Goal: Task Accomplishment & Management: Use online tool/utility

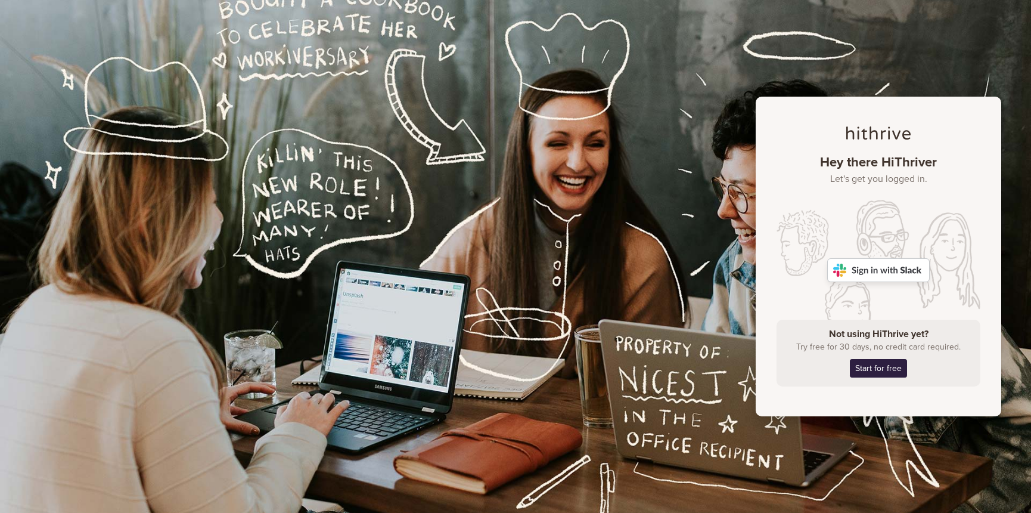
click at [891, 274] on img at bounding box center [878, 270] width 103 height 24
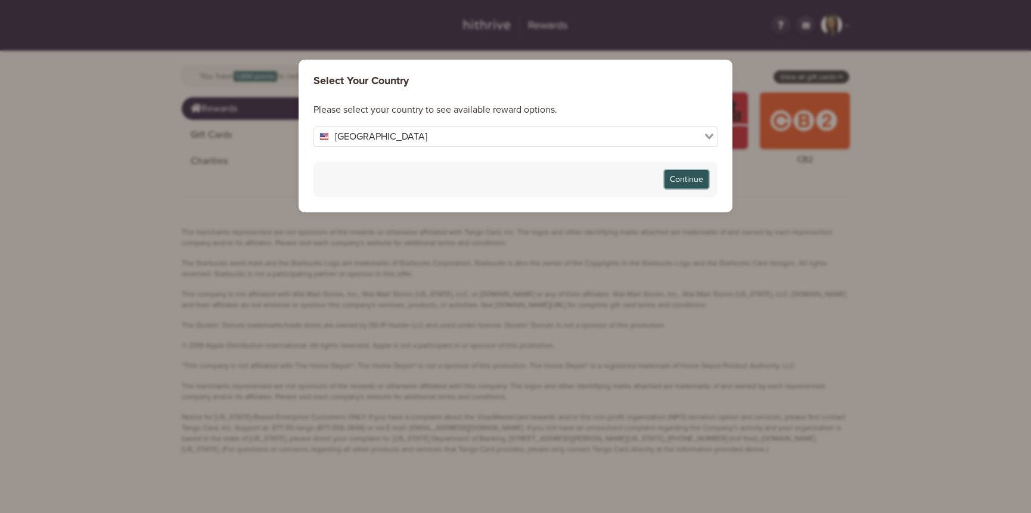
click at [686, 182] on button "Continue" at bounding box center [687, 179] width 44 height 18
